Goal: Find specific page/section: Find specific page/section

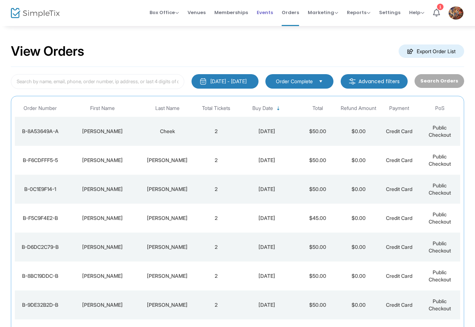
click at [264, 10] on span "Events" at bounding box center [265, 12] width 16 height 18
